Goal: Information Seeking & Learning: Learn about a topic

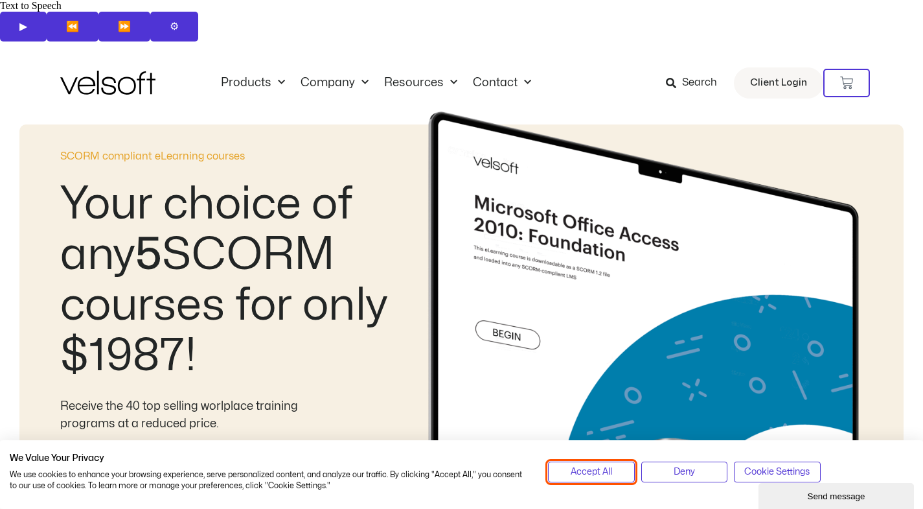
click at [608, 477] on span "Accept All" at bounding box center [591, 472] width 41 height 14
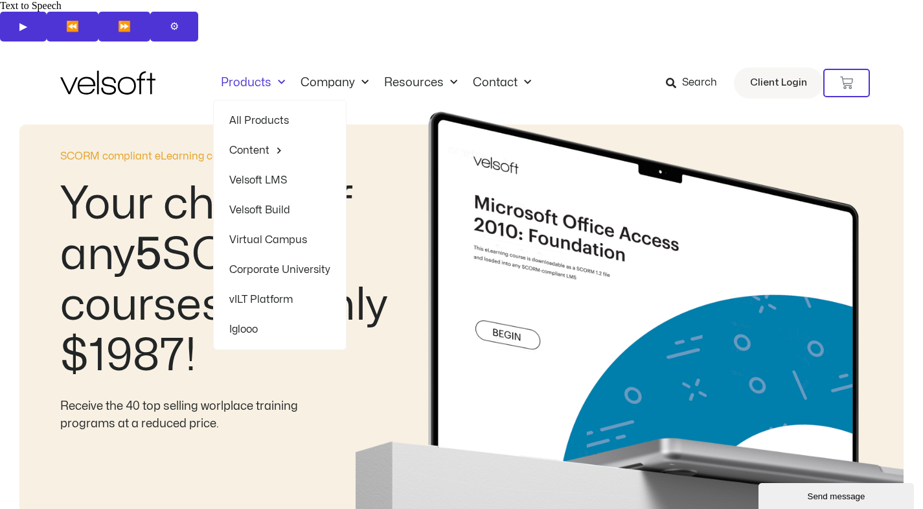
click at [251, 76] on link "Products" at bounding box center [253, 83] width 80 height 14
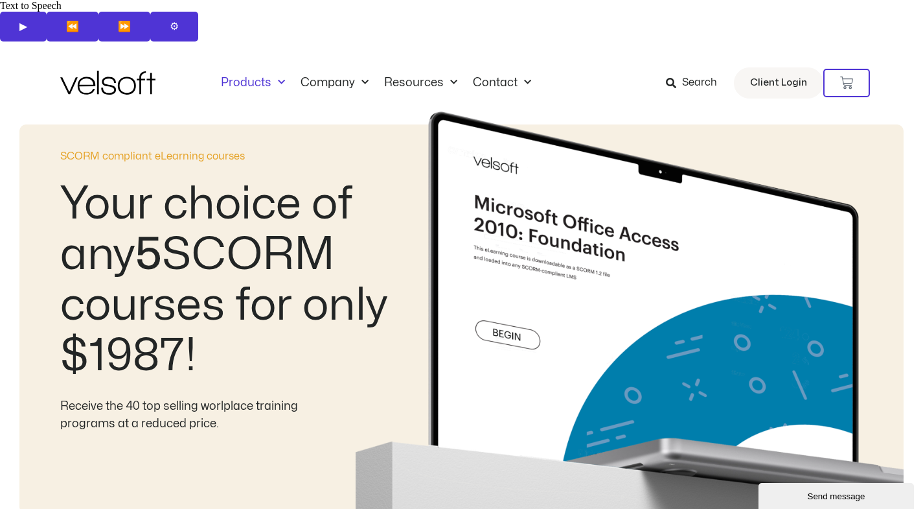
click at [251, 76] on link "Products" at bounding box center [253, 83] width 80 height 14
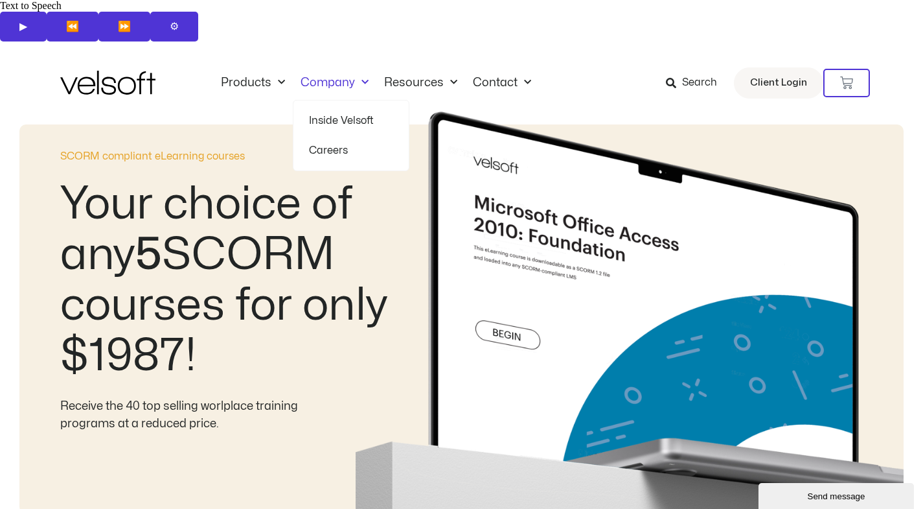
click at [334, 76] on link "Company" at bounding box center [335, 83] width 84 height 14
click at [331, 76] on link "Company" at bounding box center [335, 83] width 84 height 14
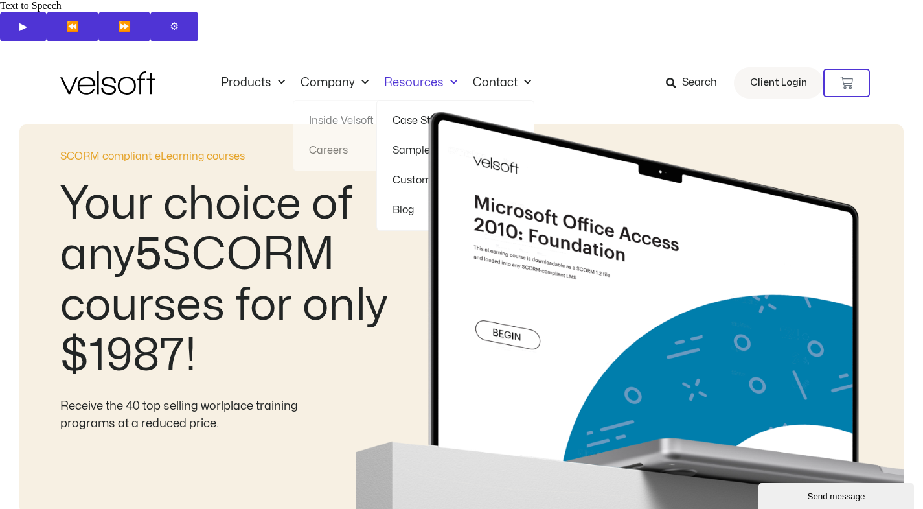
click at [393, 76] on link "Resources" at bounding box center [420, 83] width 89 height 14
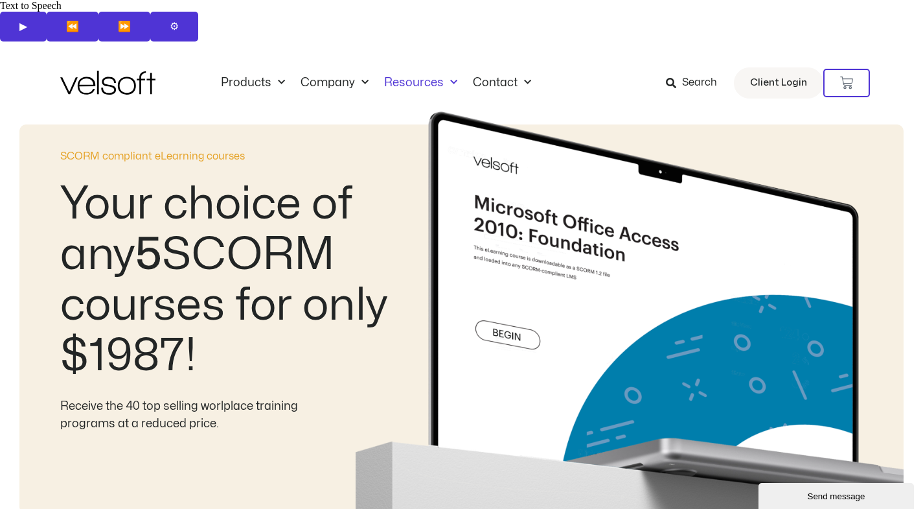
click at [393, 76] on link "Resources" at bounding box center [420, 83] width 89 height 14
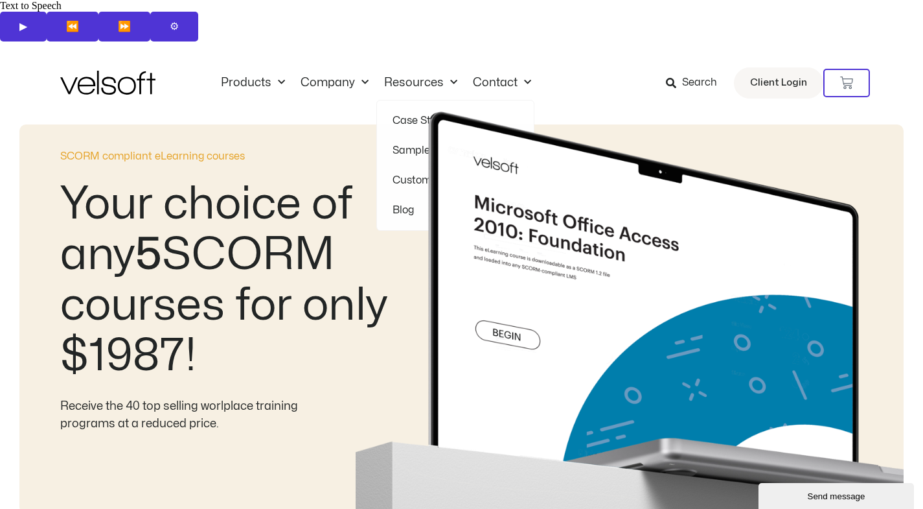
click at [401, 111] on img at bounding box center [630, 312] width 548 height 402
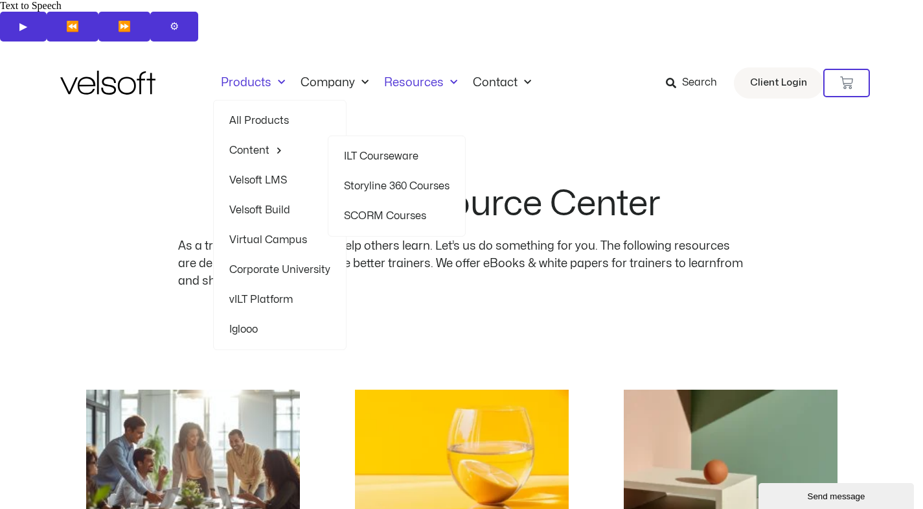
click at [402, 201] on link "SCORM Courses" at bounding box center [397, 216] width 106 height 30
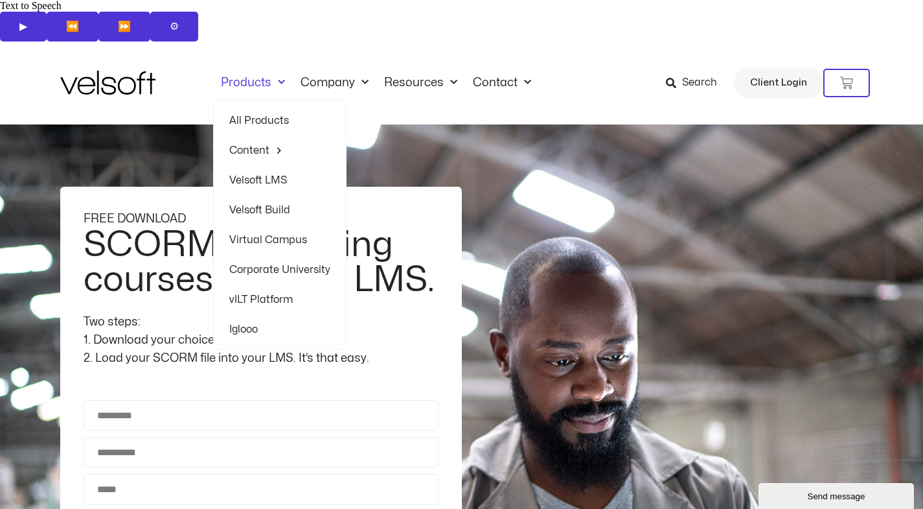
click at [265, 165] on link "Velsoft LMS" at bounding box center [279, 180] width 101 height 30
